Goal: Find specific page/section: Find specific page/section

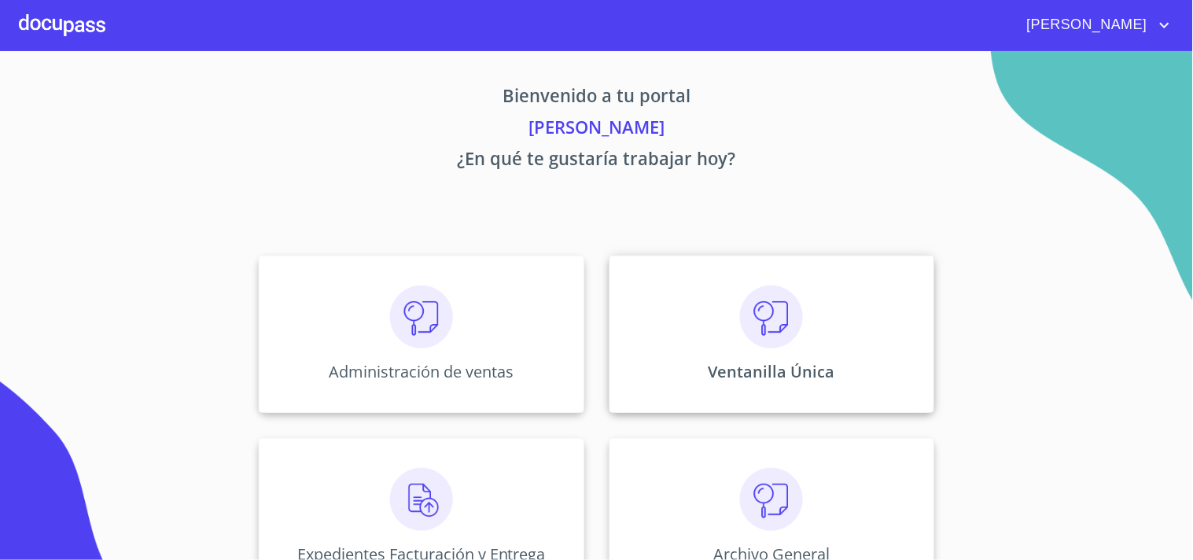
click at [807, 341] on div "Ventanilla Única" at bounding box center [771, 334] width 325 height 157
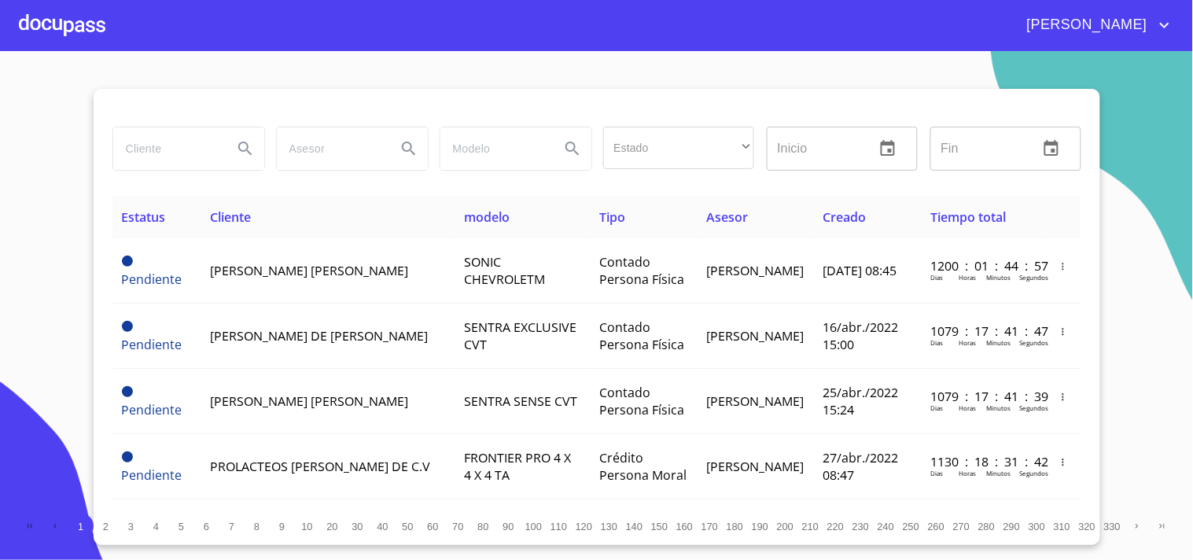
click at [144, 140] on input "search" at bounding box center [166, 148] width 107 height 42
type input "[PERSON_NAME]"
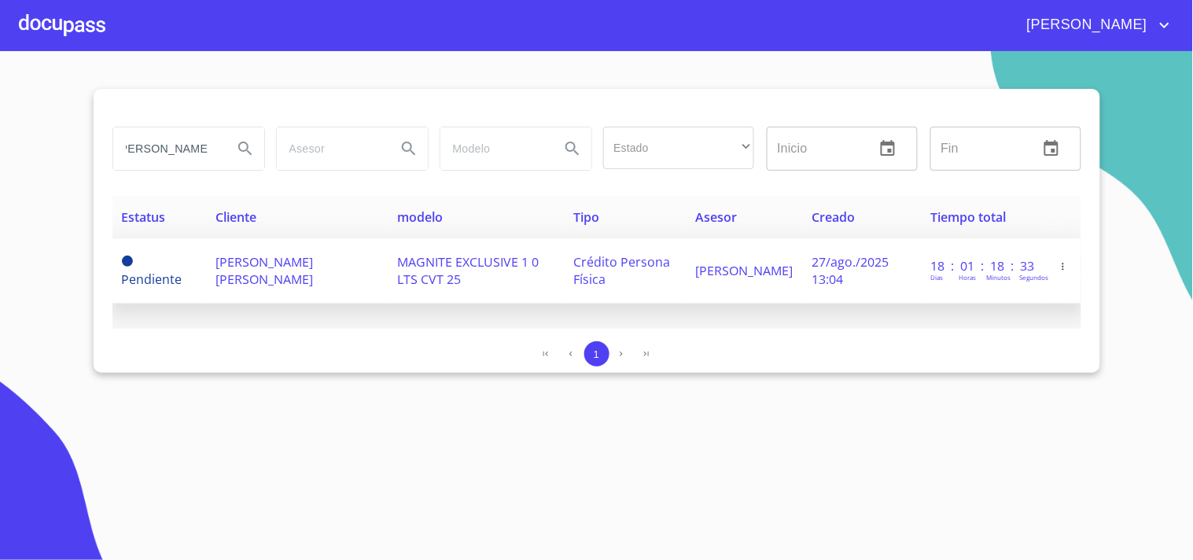
scroll to position [0, 0]
click at [551, 275] on td "MAGNITE EXCLUSIVE 1 0 LTS CVT 25" at bounding box center [476, 270] width 176 height 65
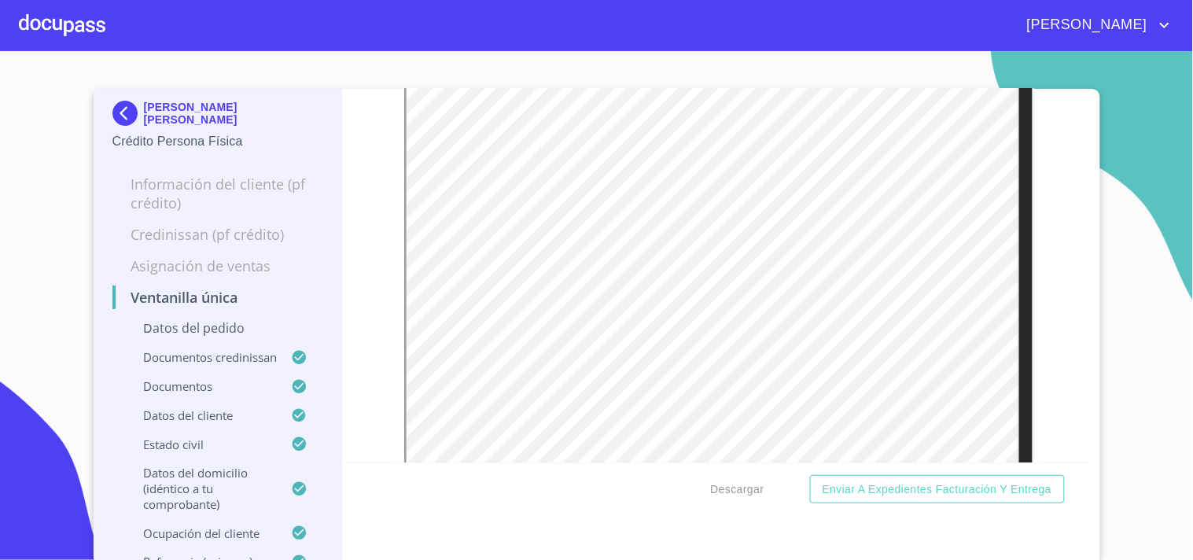
scroll to position [1484, 0]
